Goal: Information Seeking & Learning: Learn about a topic

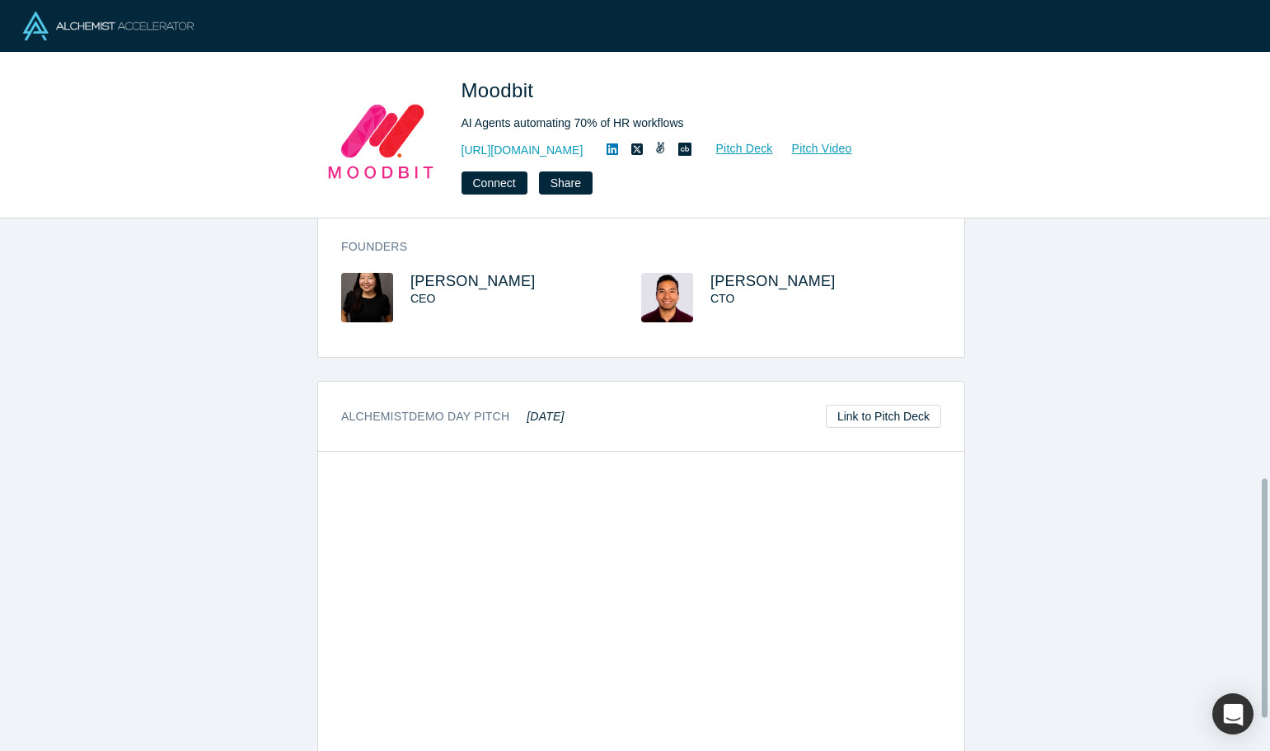
scroll to position [648, 0]
